Goal: Transaction & Acquisition: Purchase product/service

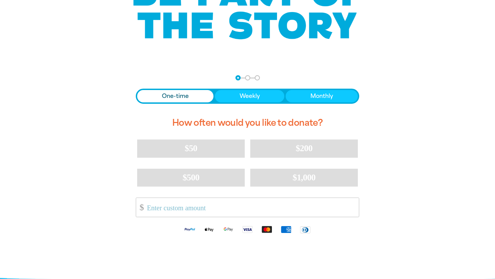
scroll to position [83, 0]
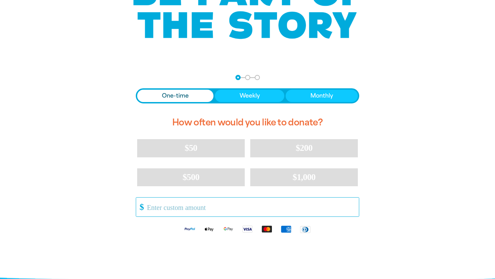
click at [244, 205] on input "Other Amount" at bounding box center [250, 207] width 216 height 19
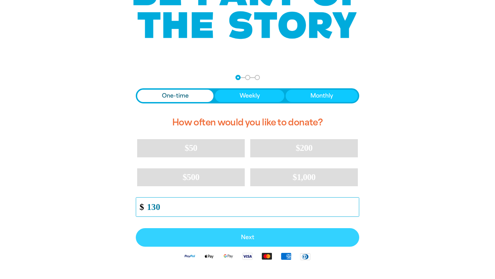
type input "130"
click at [245, 235] on span "Next" at bounding box center [247, 237] width 208 height 5
select select "AU"
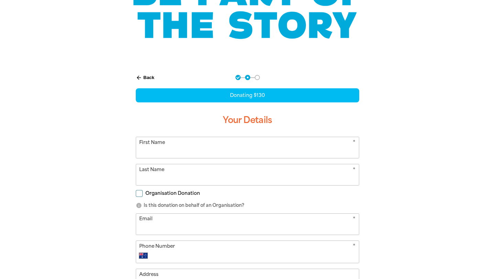
click at [193, 145] on input "First Name" at bounding box center [247, 147] width 223 height 21
type input "[PERSON_NAME]"
type input "[EMAIL_ADDRESS][DOMAIN_NAME]"
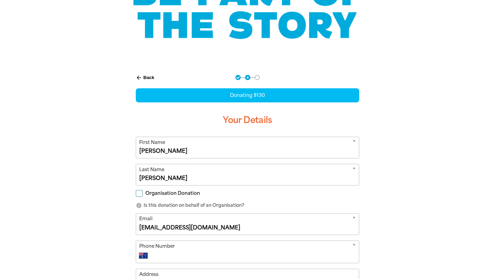
type input "0405 248 128"
type input "[STREET_ADDRESS]"
drag, startPoint x: 200, startPoint y: 227, endPoint x: 129, endPoint y: 226, distance: 71.1
click at [129, 226] on div "arrow_back Back Step 1 Step 2 Step 3 Donating $130 Your Details * First Name [P…" at bounding box center [247, 243] width 241 height 354
click at [138, 193] on input "Organisation Donation" at bounding box center [139, 193] width 7 height 7
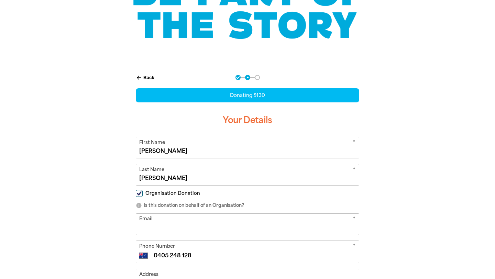
checkbox input "true"
select select "AU"
click at [161, 229] on input "Organisation Name" at bounding box center [247, 224] width 223 height 21
type input "Connect n Grow"
click at [171, 251] on input "Email" at bounding box center [247, 251] width 223 height 21
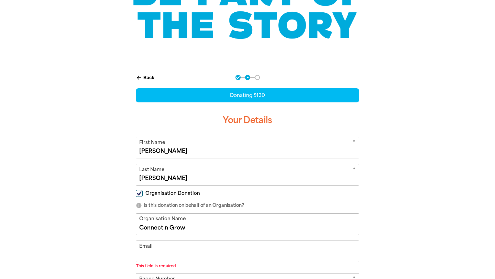
type input "[EMAIL_ADDRESS][PERSON_NAME][DOMAIN_NAME]"
type input "0405 248 128"
type input "[STREET_ADDRESS]"
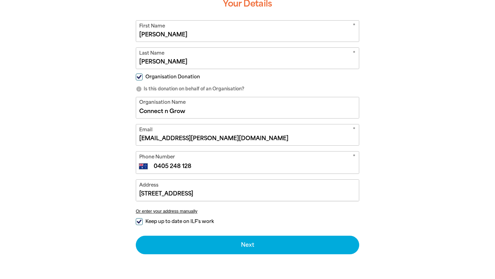
scroll to position [201, 0]
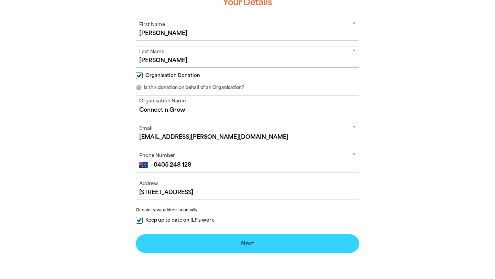
click at [247, 239] on button "Next chevron_right" at bounding box center [247, 243] width 223 height 19
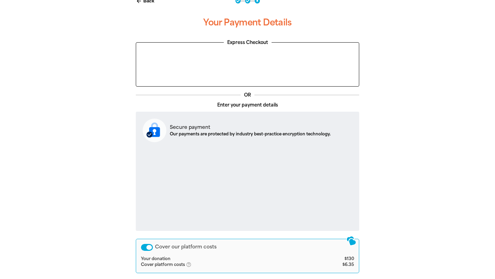
scroll to position [176, 0]
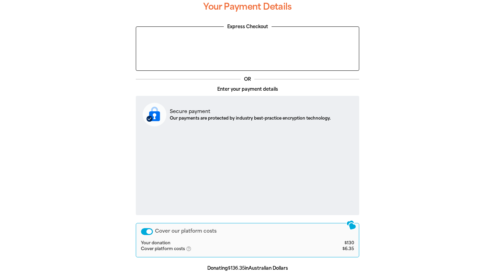
click at [145, 231] on div "Cover our platform costs" at bounding box center [147, 231] width 12 height 7
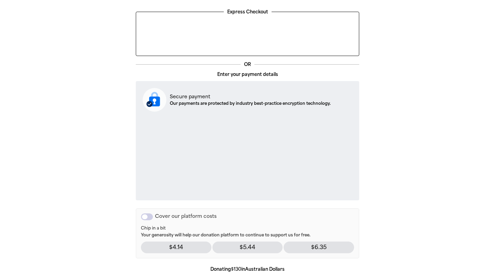
scroll to position [255, 0]
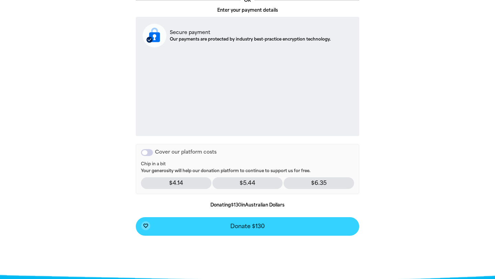
click at [279, 228] on button "favorite_border Donate $130" at bounding box center [247, 226] width 223 height 19
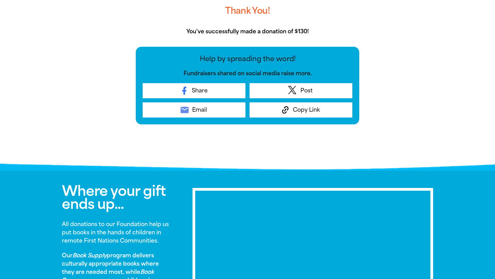
scroll to position [244, 0]
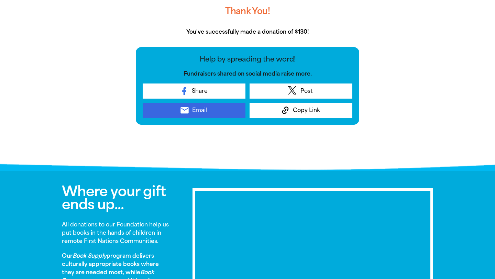
click at [211, 111] on link "email Email" at bounding box center [194, 110] width 103 height 15
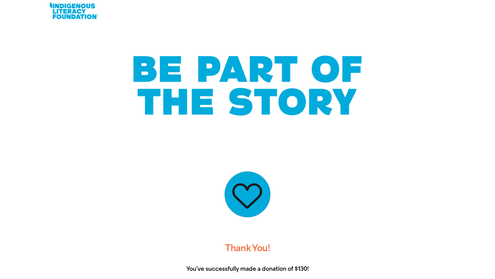
scroll to position [7, 0]
